Goal: Check status: Check status

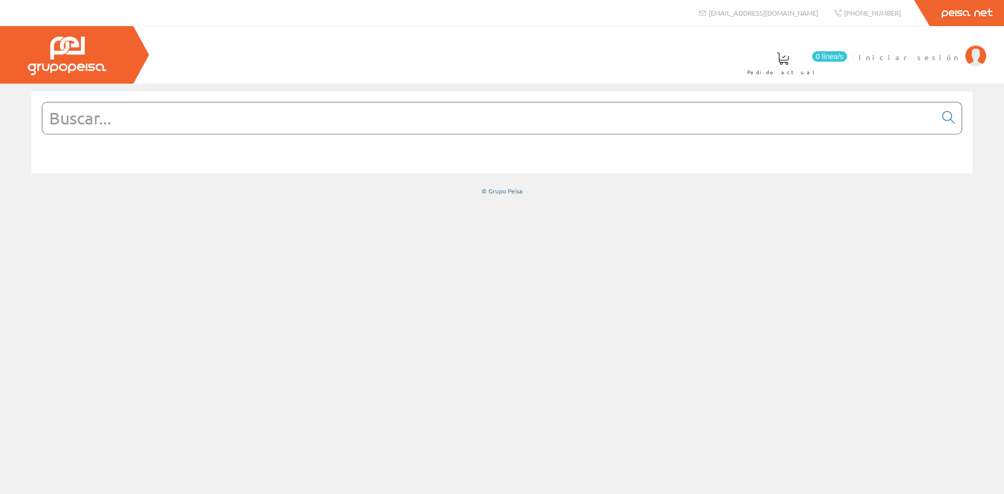
click at [934, 63] on li "Iniciar sesión" at bounding box center [922, 63] width 132 height 40
click at [934, 56] on span "Iniciar sesión" at bounding box center [909, 57] width 101 height 10
click at [942, 55] on span "[PERSON_NAME]" at bounding box center [913, 57] width 96 height 10
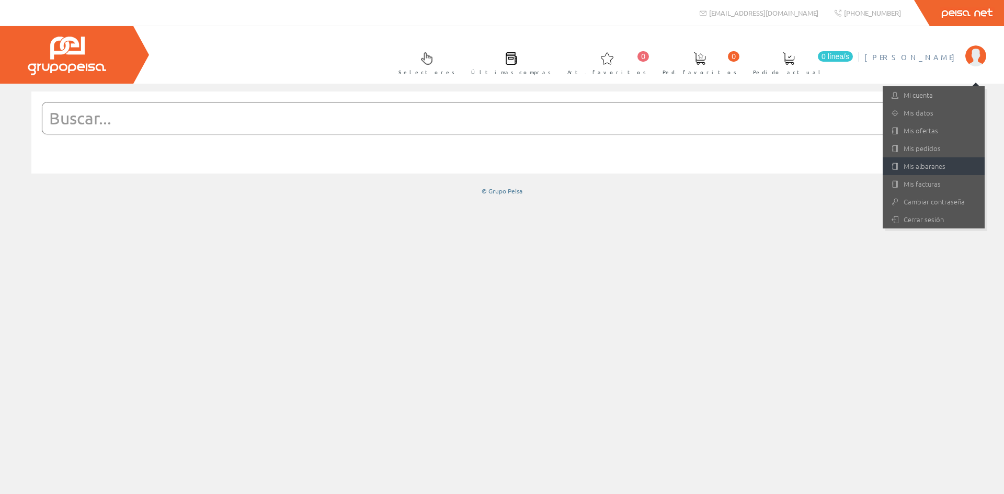
click at [946, 164] on link "Mis albaranes" at bounding box center [934, 166] width 102 height 18
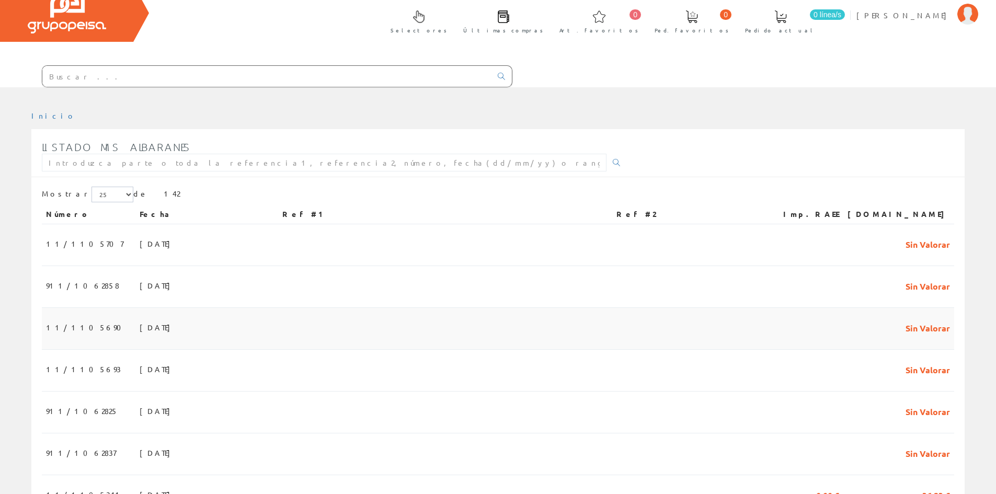
scroll to position [105, 0]
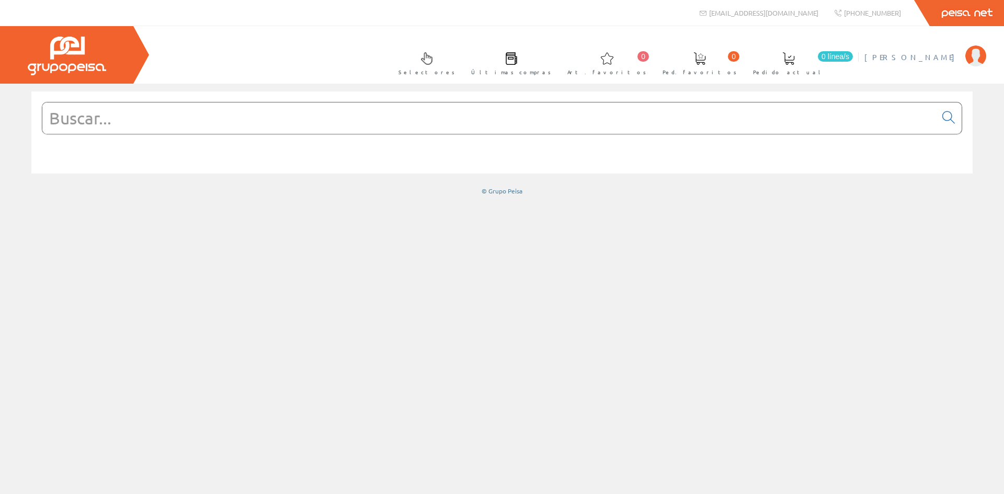
click at [927, 54] on span "[PERSON_NAME]" at bounding box center [913, 57] width 96 height 10
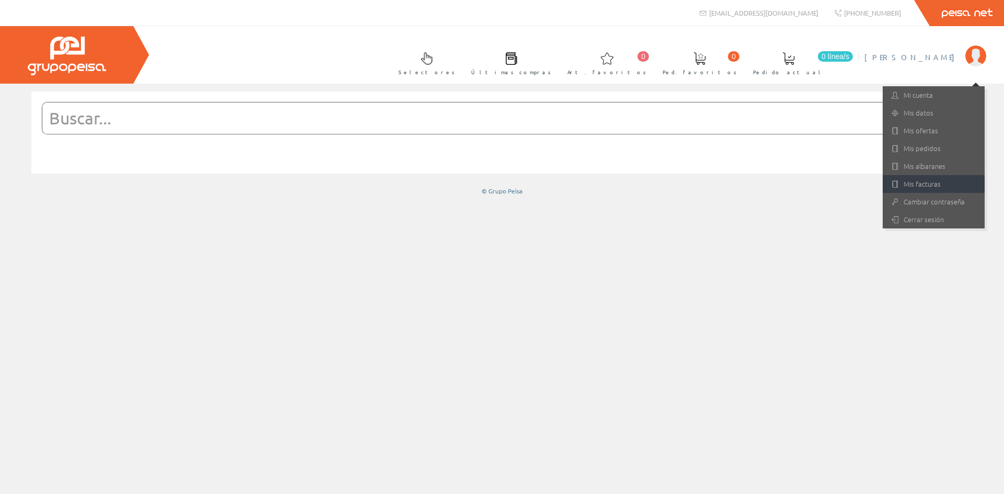
click at [932, 183] on link "Mis facturas" at bounding box center [934, 184] width 102 height 18
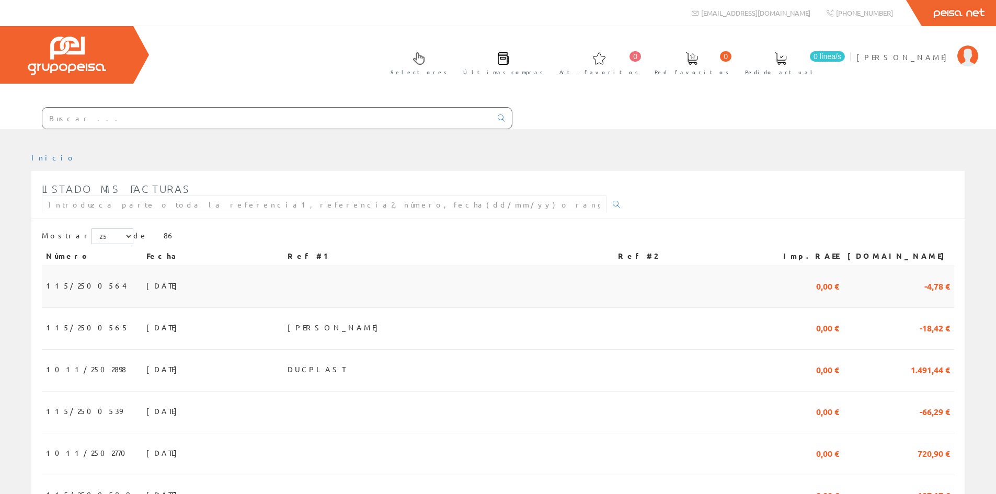
click at [146, 286] on span "15/09/2025" at bounding box center [164, 286] width 36 height 18
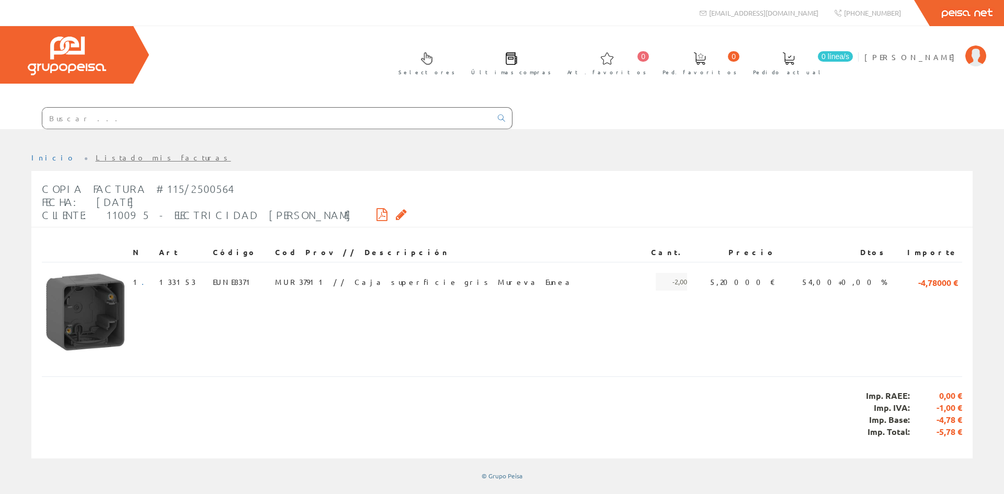
click at [377, 212] on icon at bounding box center [382, 214] width 11 height 7
